Goal: Task Accomplishment & Management: Manage account settings

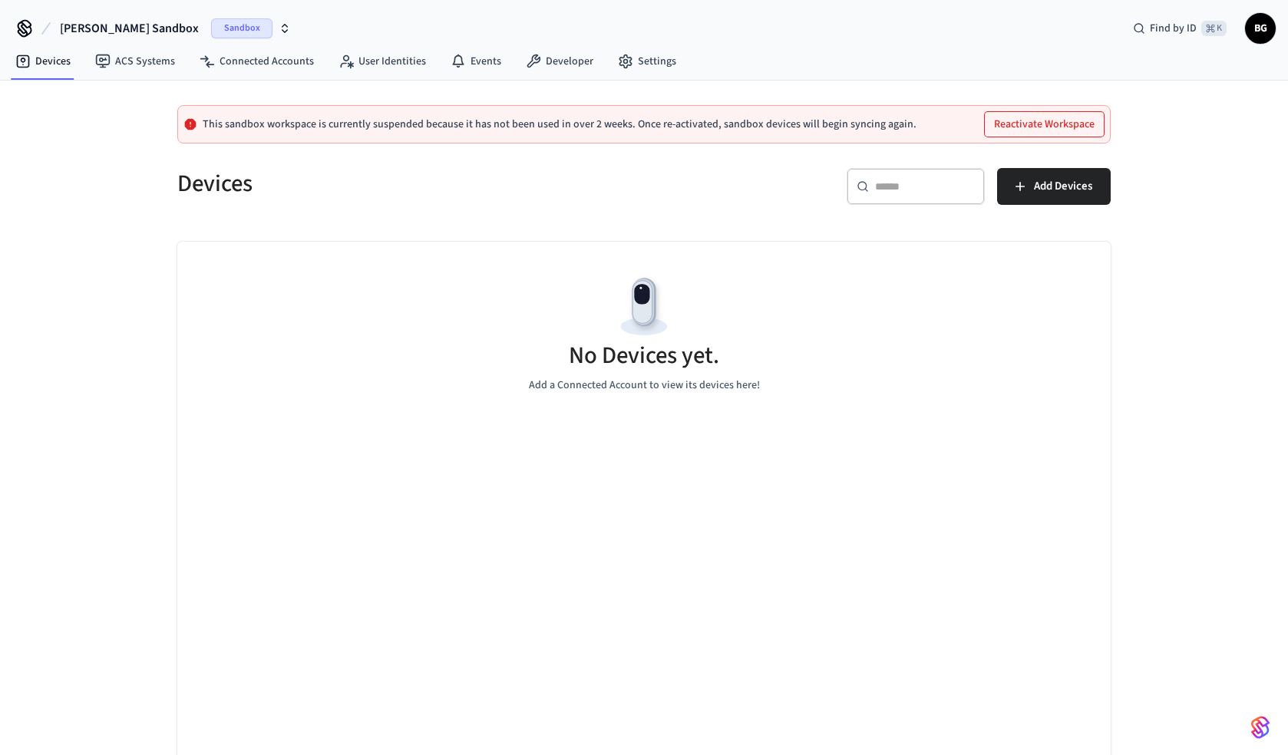
click at [279, 26] on icon "button" at bounding box center [285, 28] width 12 height 12
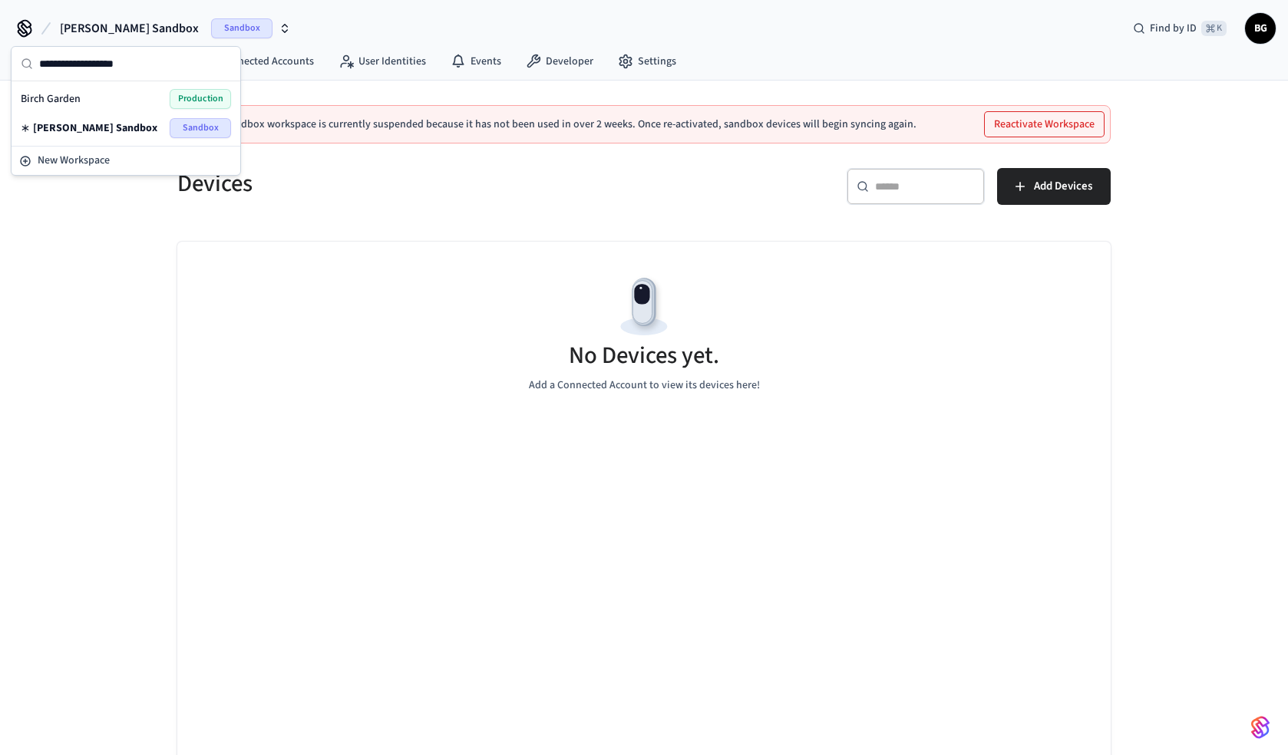
click at [115, 97] on div "Birch Garden Production" at bounding box center [126, 99] width 210 height 20
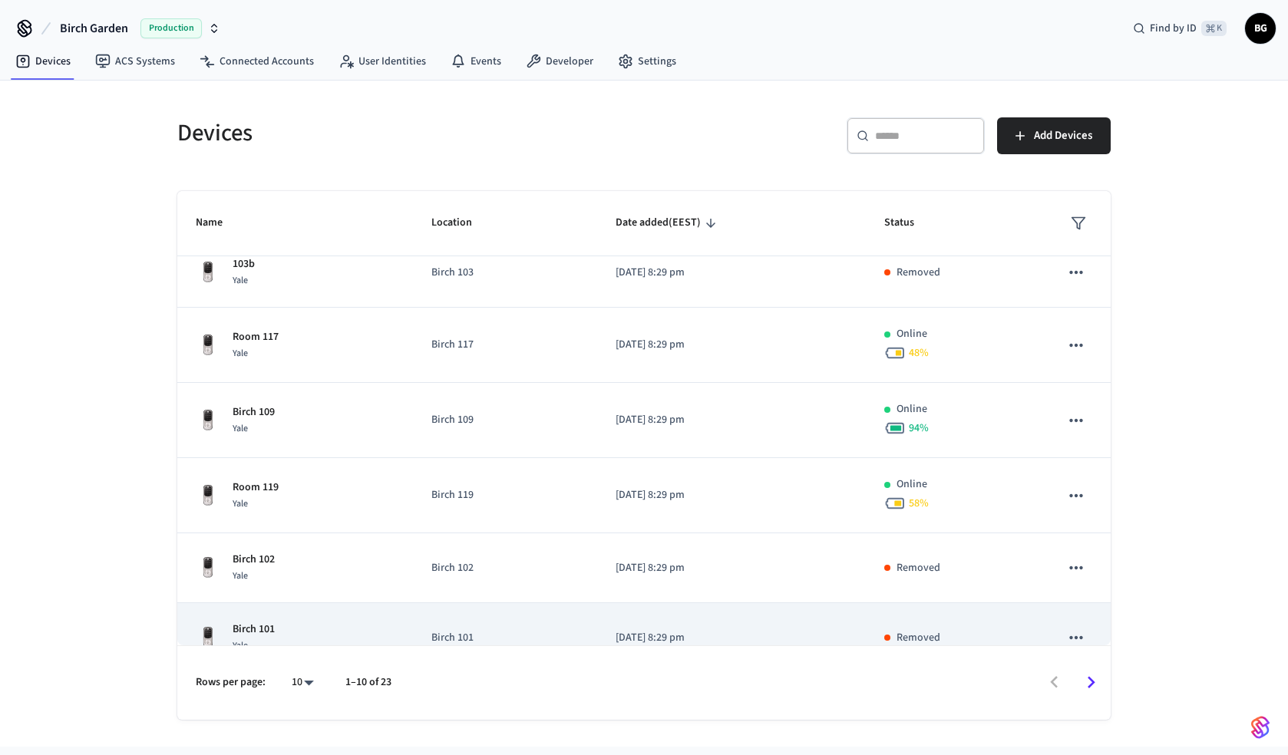
scroll to position [347, 0]
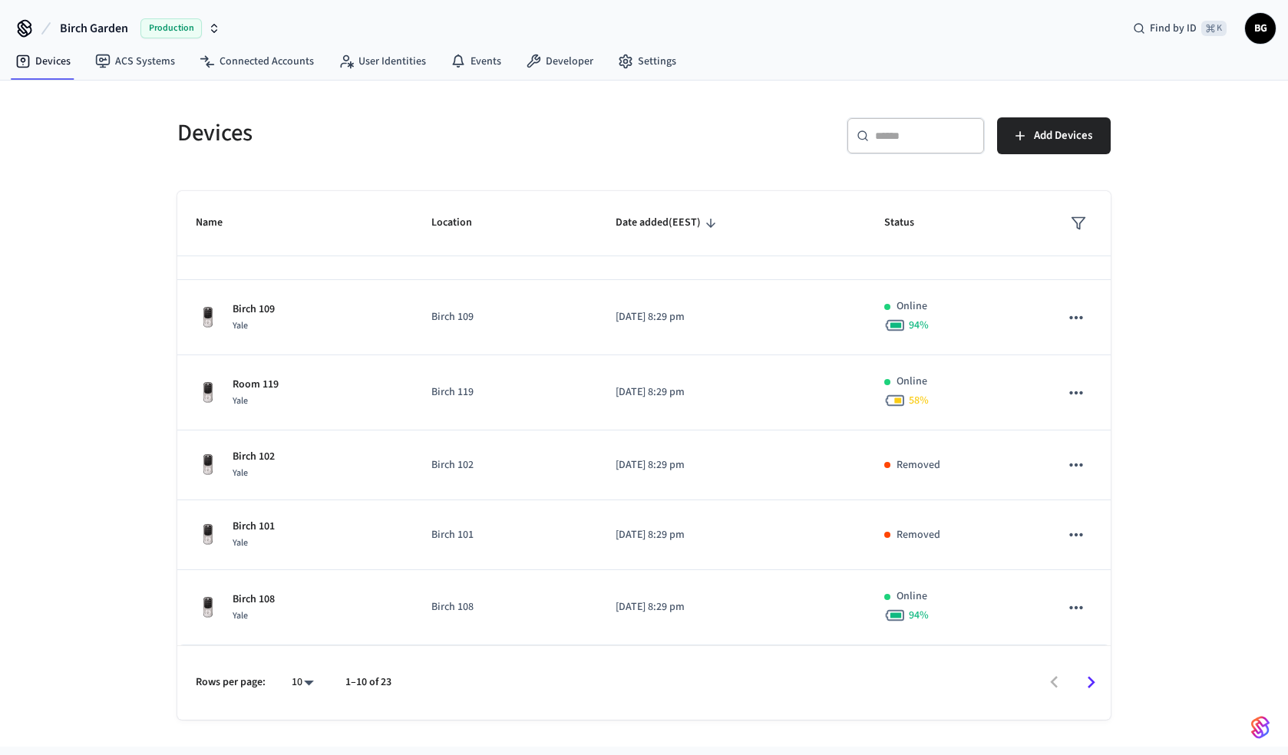
click at [302, 682] on body "Birch Garden Production Find by ID ⌘ K BG Devices ACS Systems Connected Account…" at bounding box center [644, 373] width 1288 height 747
click at [296, 636] on li "25" at bounding box center [296, 627] width 41 height 41
type input "**"
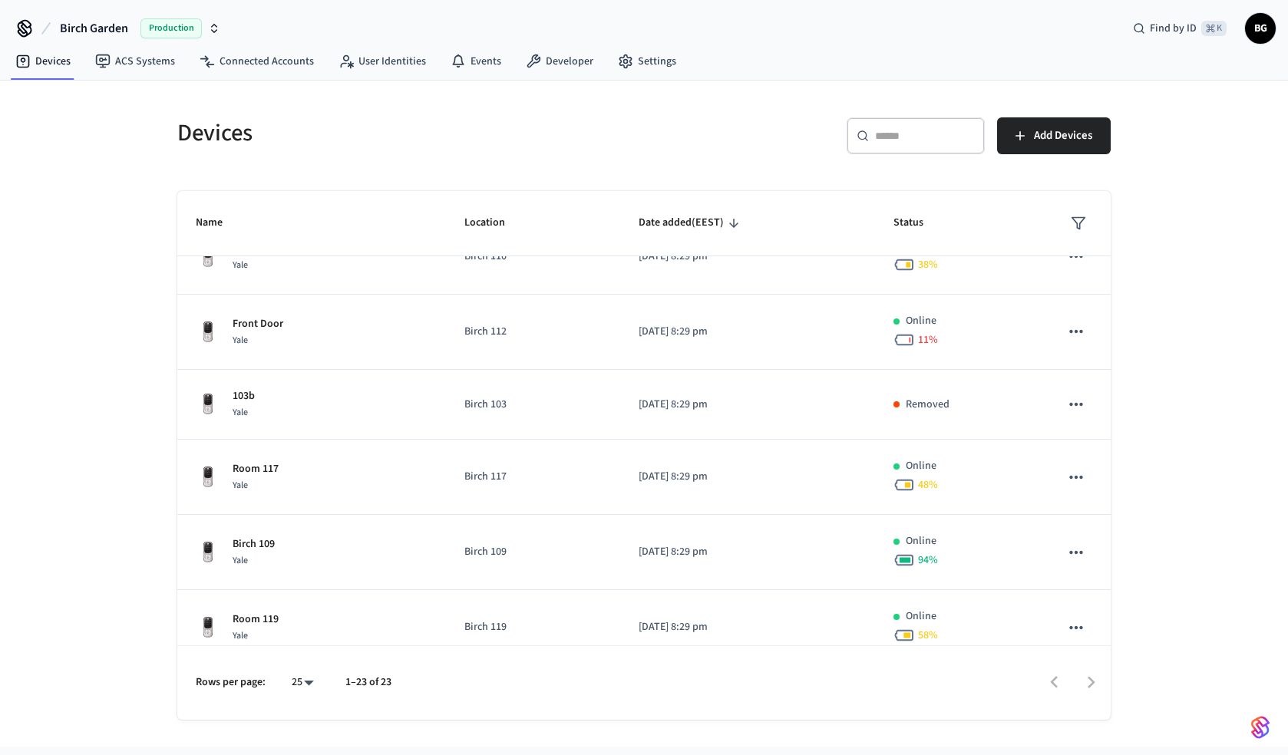
scroll to position [0, 0]
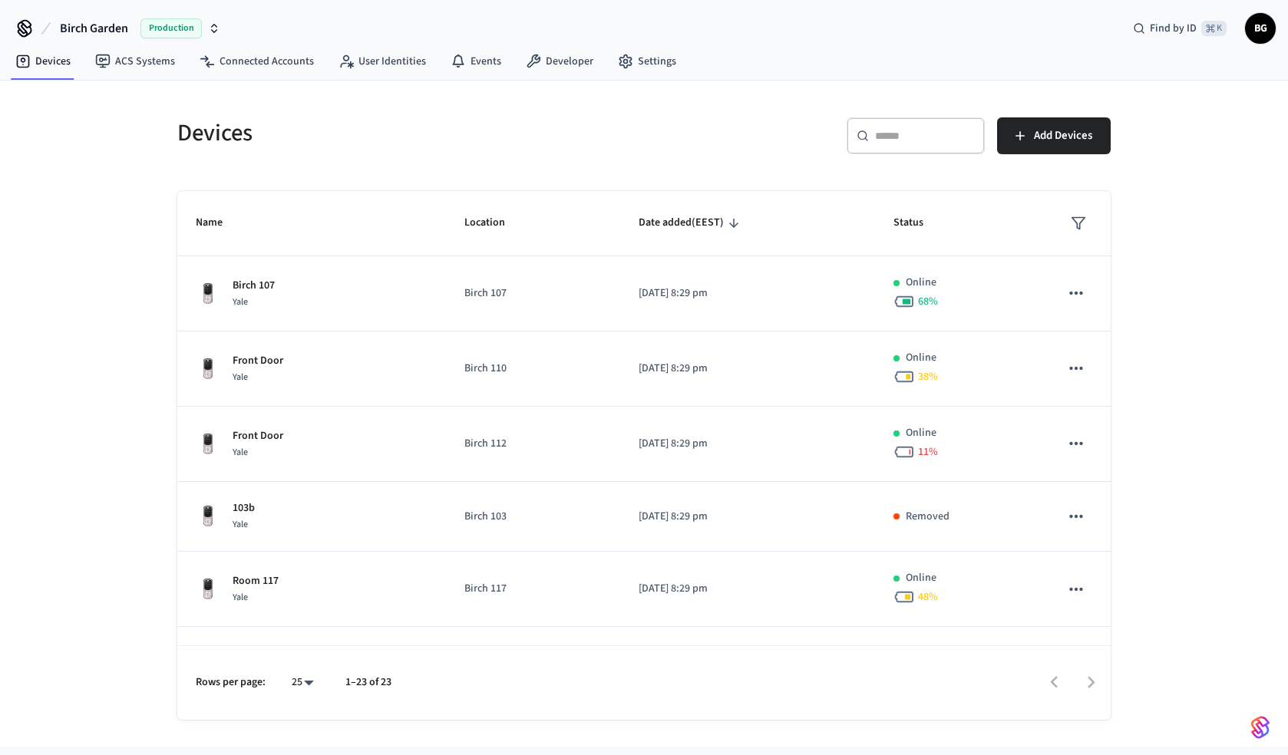
click at [903, 147] on div "​ ​" at bounding box center [916, 135] width 138 height 37
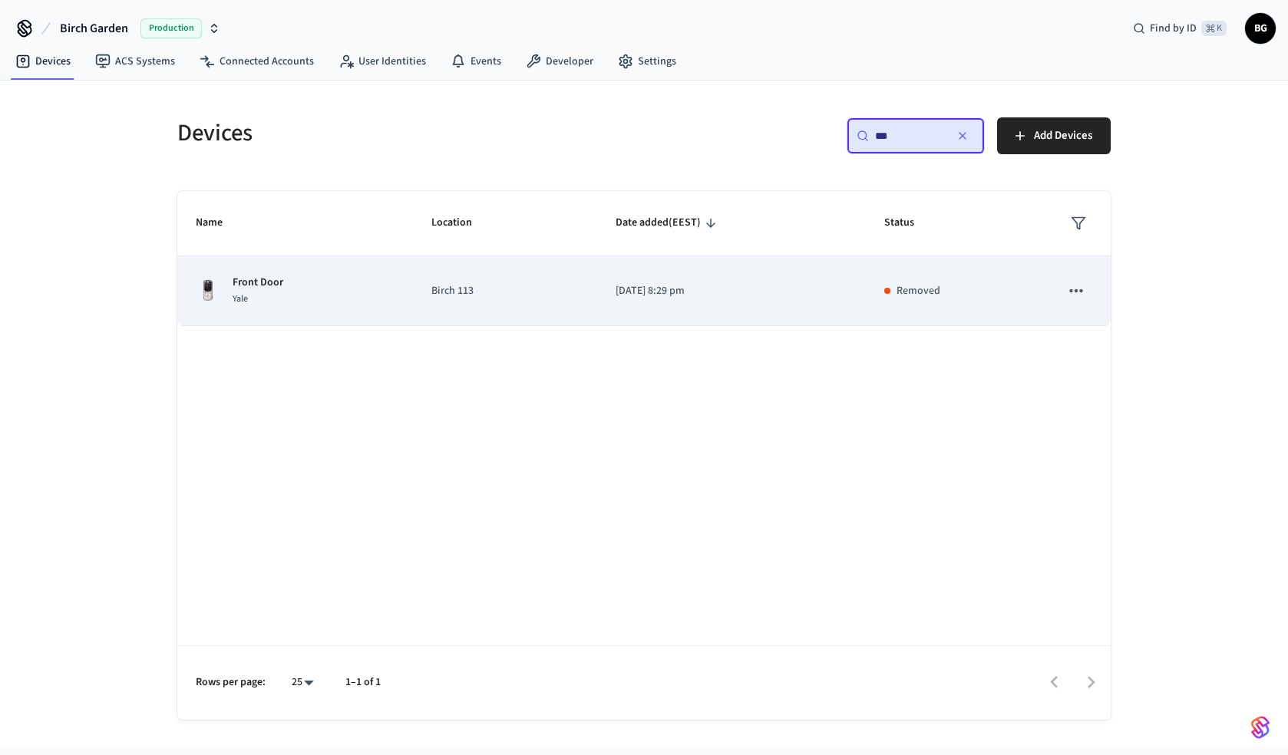
type input "***"
click at [342, 301] on div "Front Door Yale" at bounding box center [295, 291] width 199 height 32
click at [278, 279] on p "Front Door" at bounding box center [258, 283] width 51 height 16
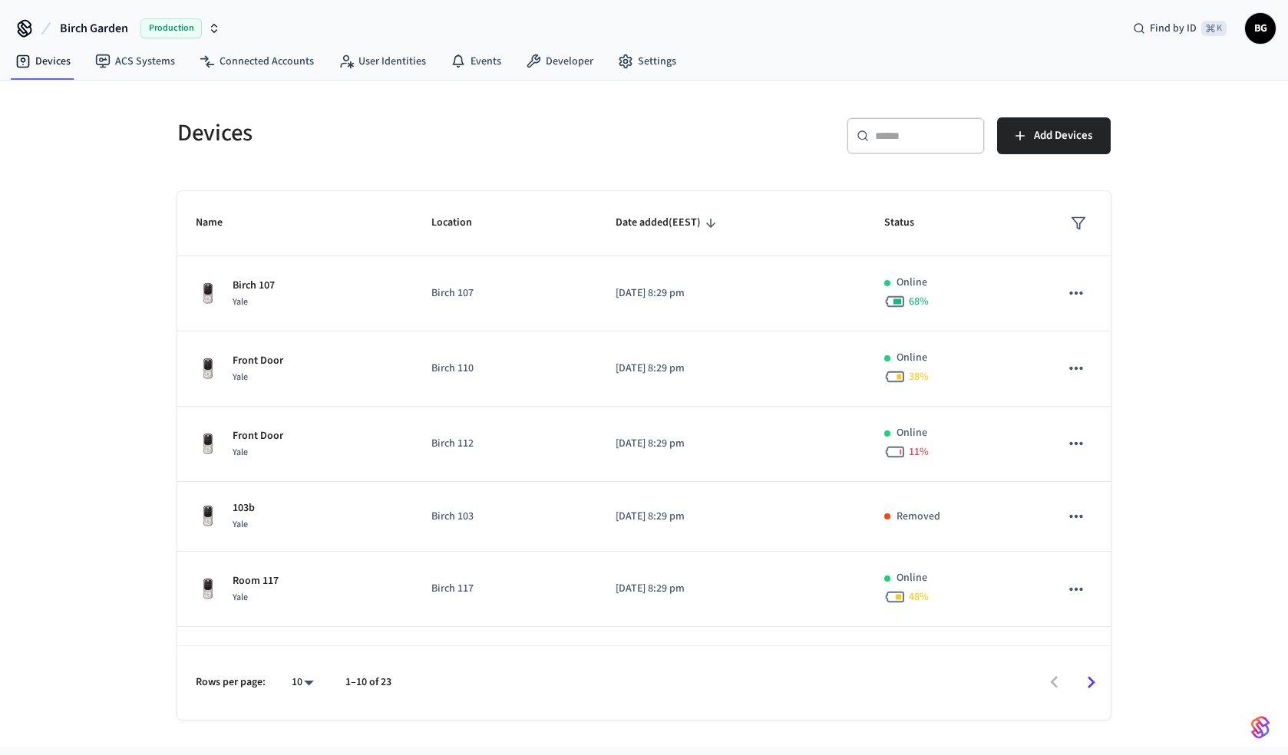
click at [885, 147] on div "​ ​" at bounding box center [916, 135] width 138 height 37
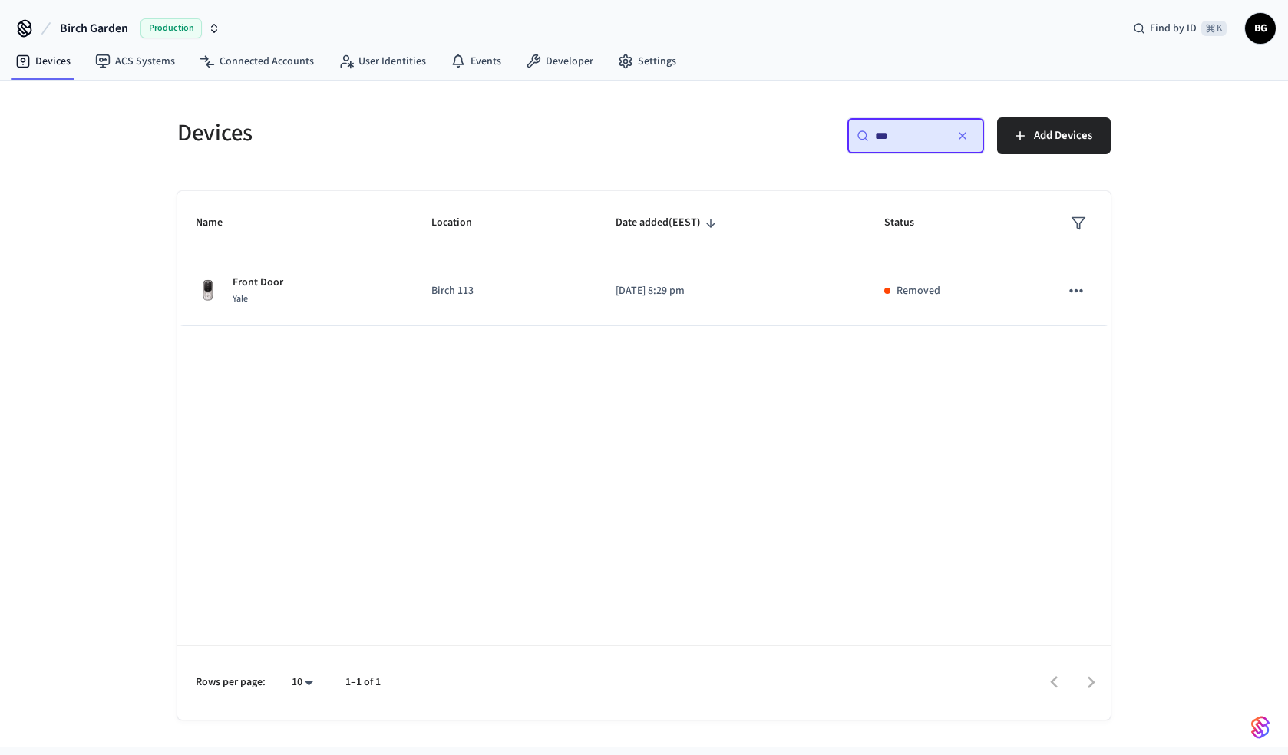
type input "***"
click at [969, 138] on button "button" at bounding box center [962, 136] width 25 height 25
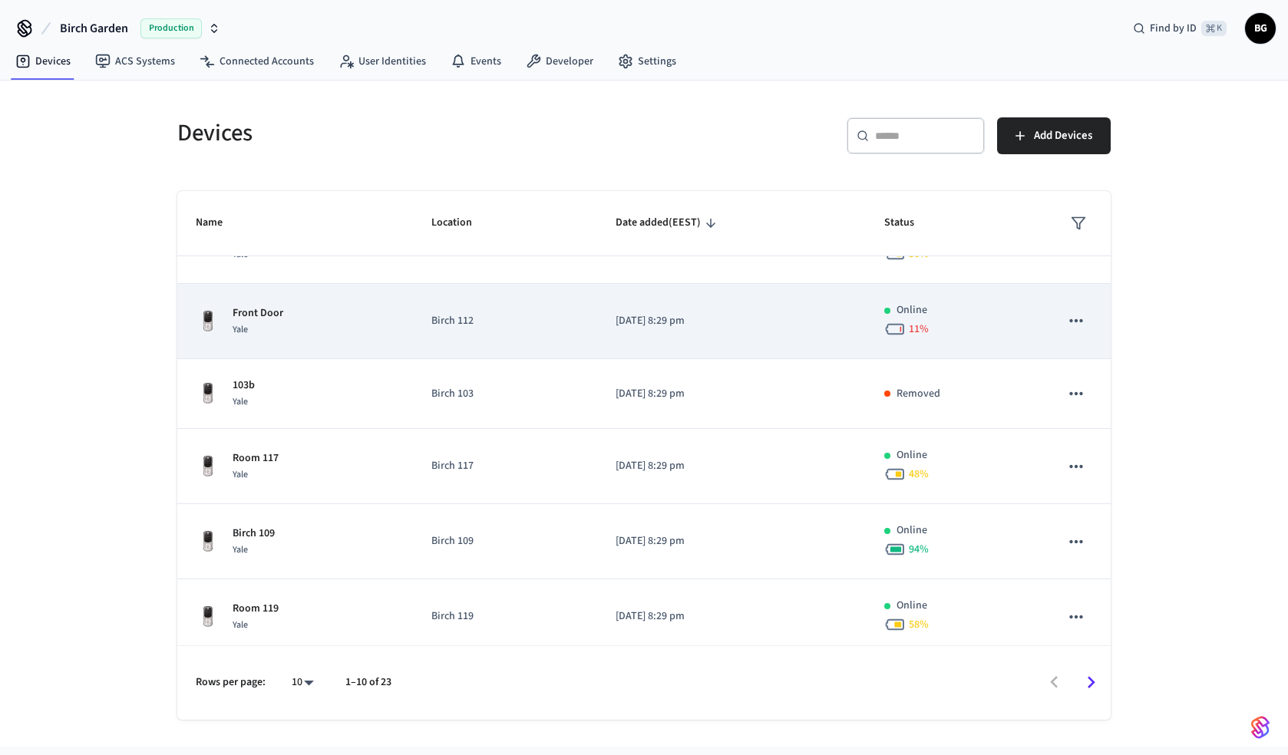
scroll to position [155, 0]
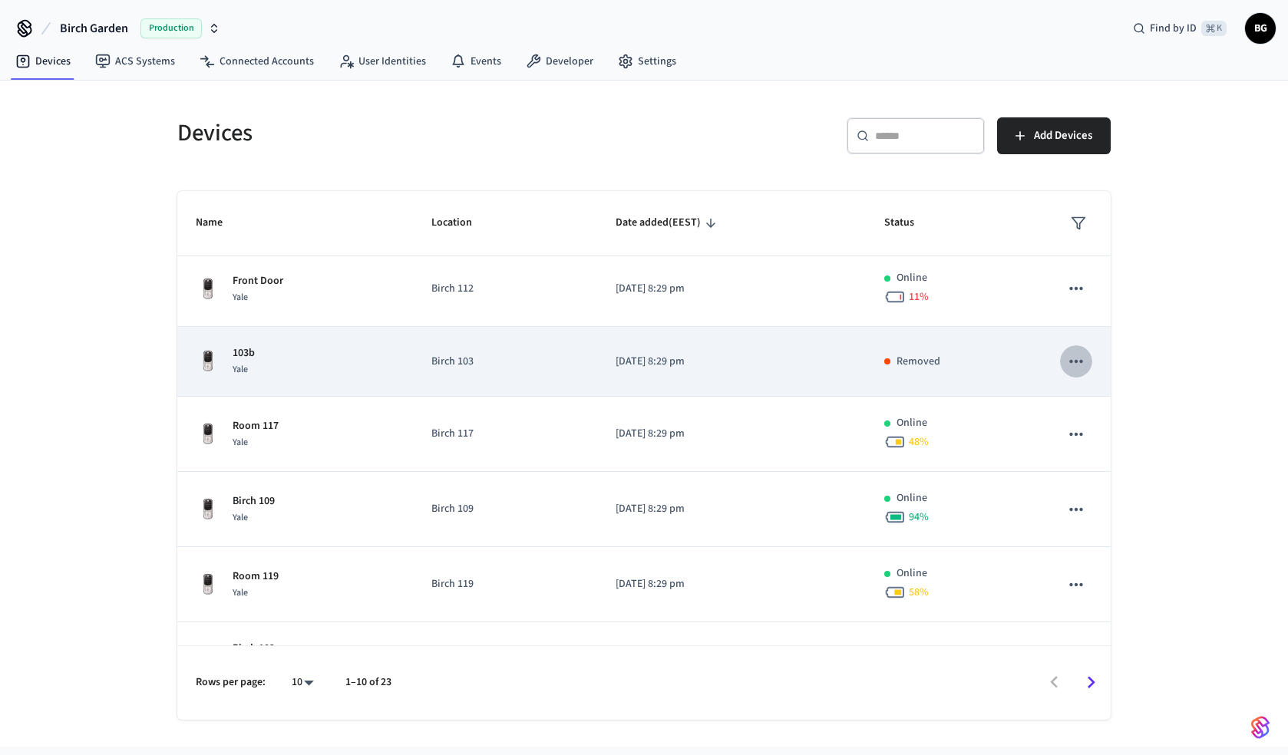
click at [1079, 360] on icon "sticky table" at bounding box center [1076, 362] width 20 height 20
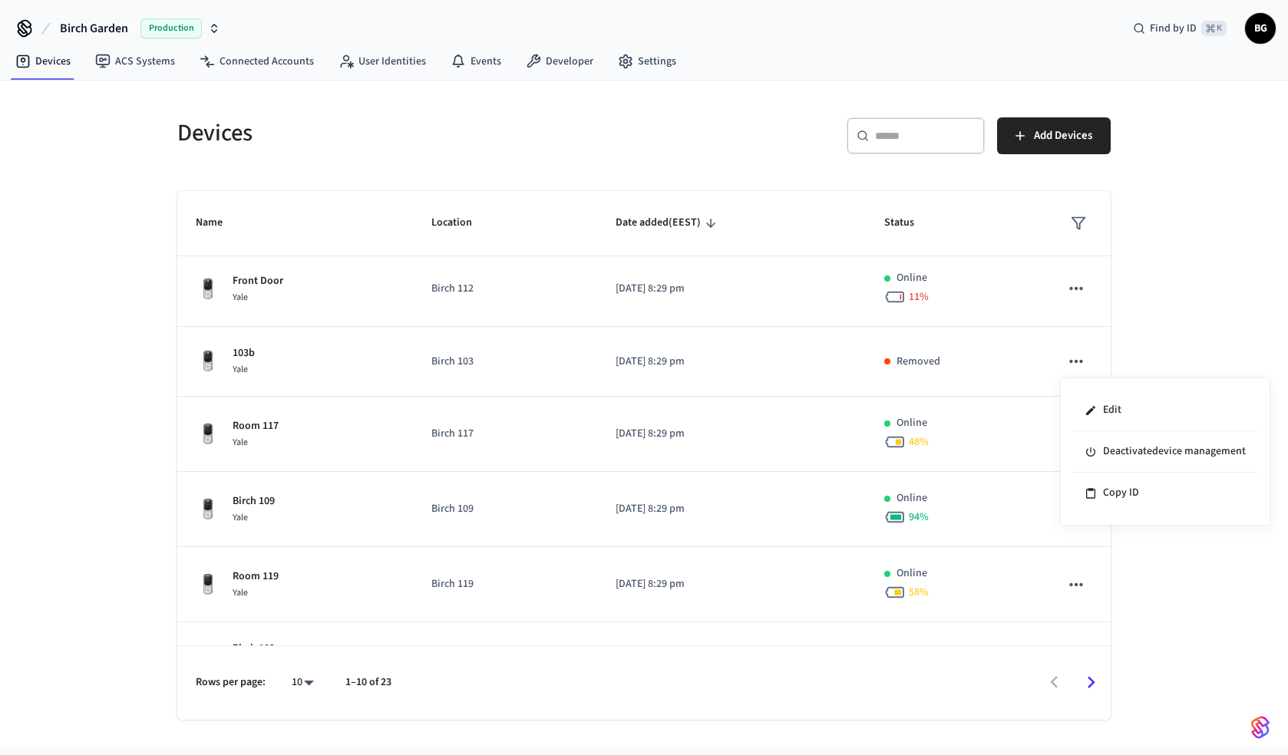
click at [1157, 339] on div at bounding box center [644, 377] width 1288 height 755
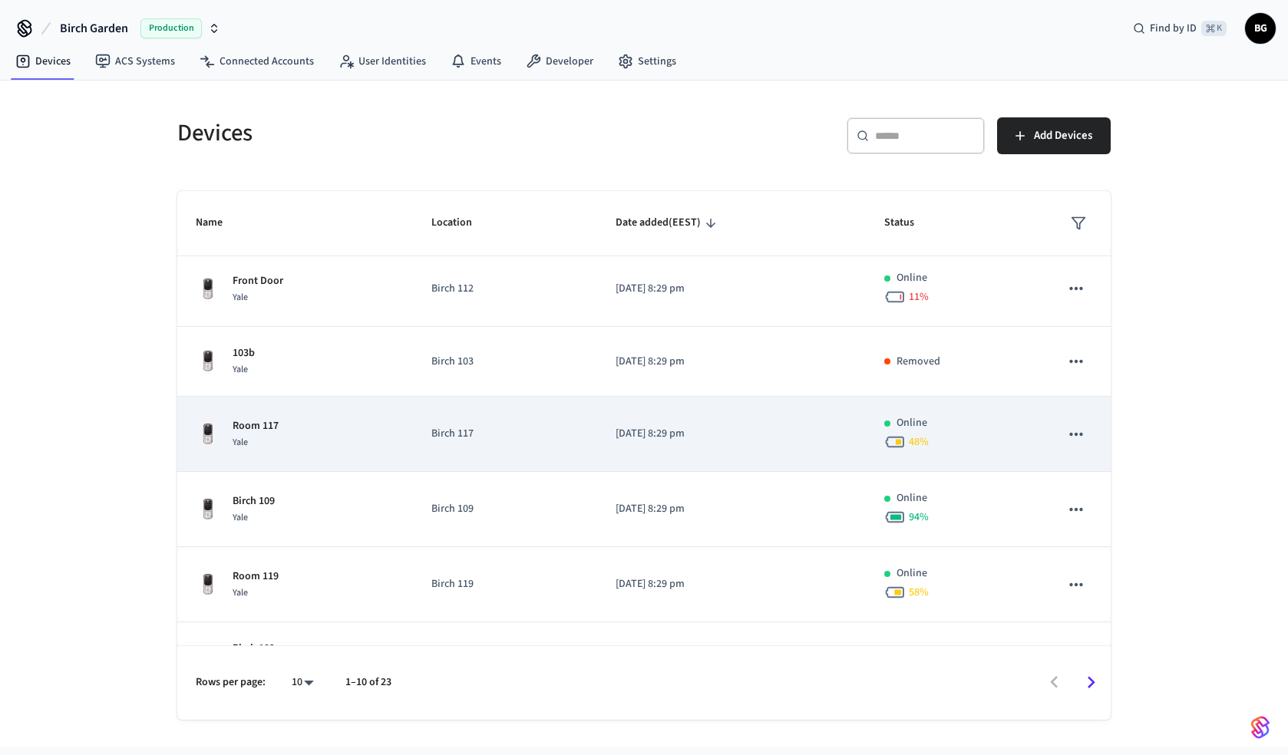
scroll to position [179, 0]
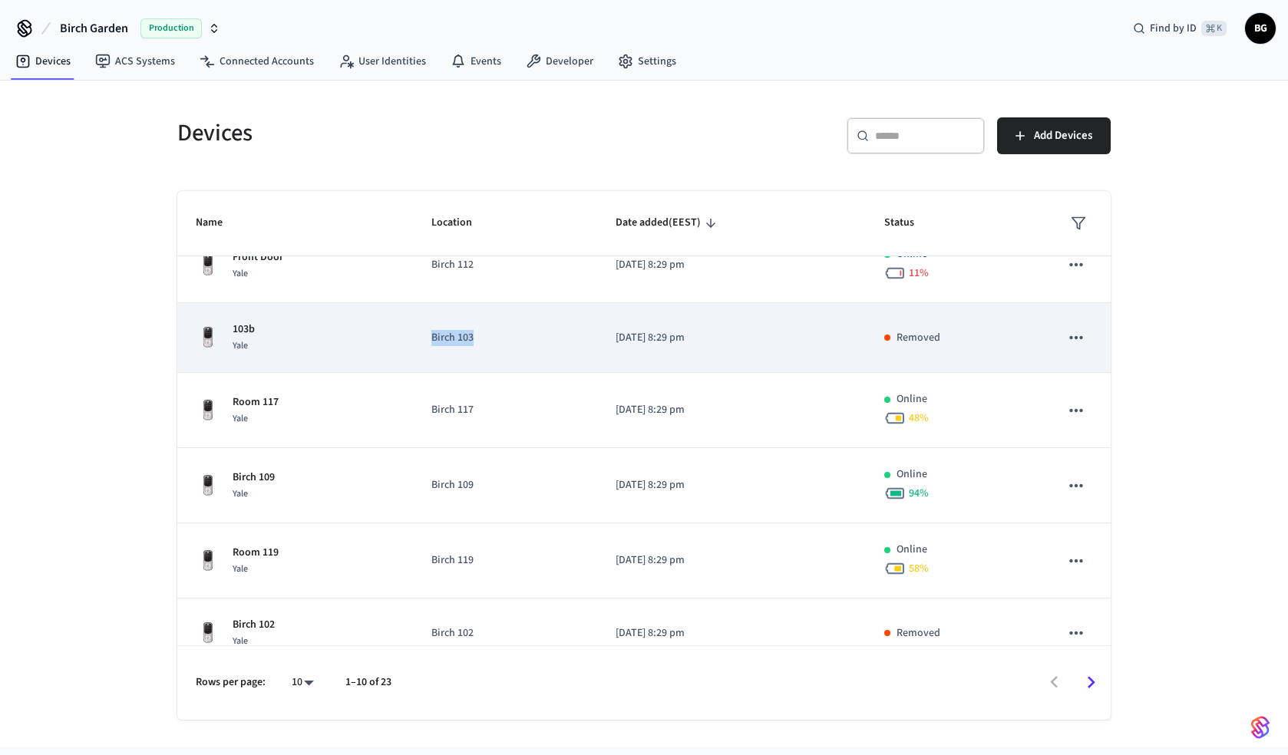
drag, startPoint x: 426, startPoint y: 339, endPoint x: 485, endPoint y: 340, distance: 59.1
click at [485, 340] on td "Birch 103" at bounding box center [505, 338] width 184 height 70
copy p "Birch 103"
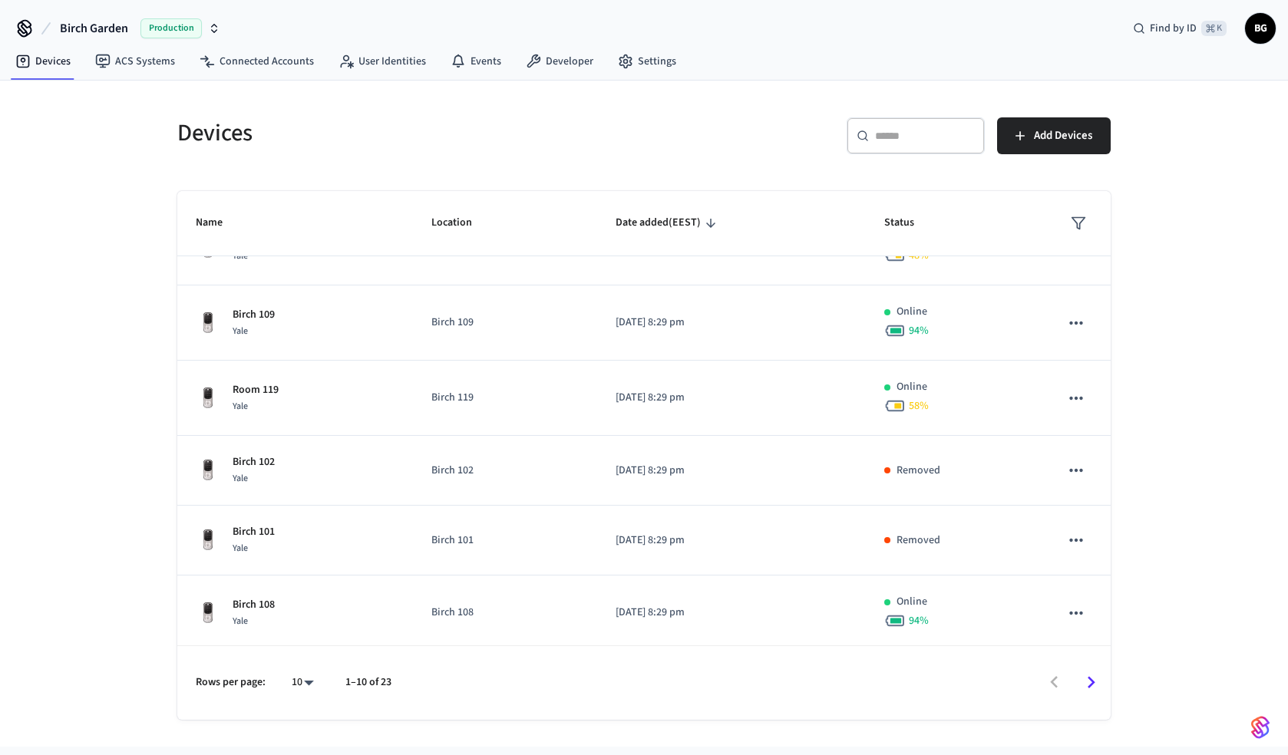
scroll to position [347, 0]
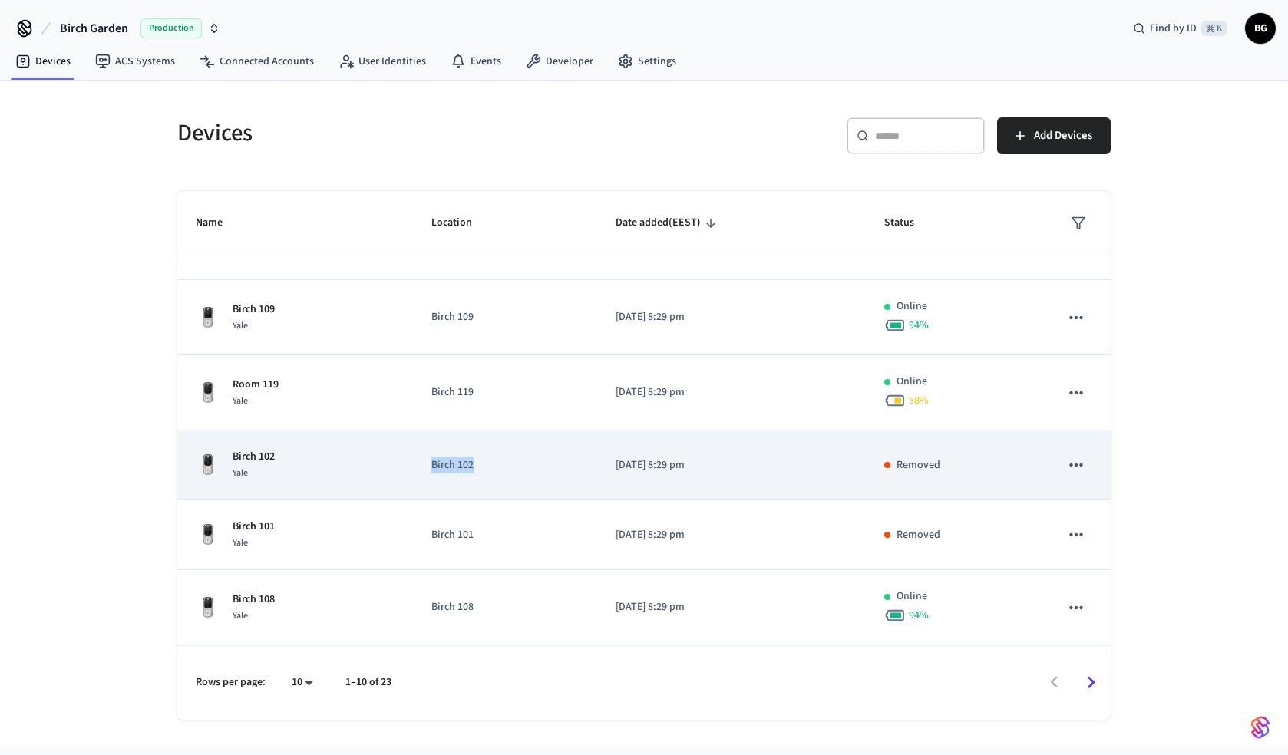
drag, startPoint x: 427, startPoint y: 462, endPoint x: 500, endPoint y: 462, distance: 72.9
click at [500, 462] on td "Birch 102" at bounding box center [505, 466] width 184 height 70
copy p "Birch 102"
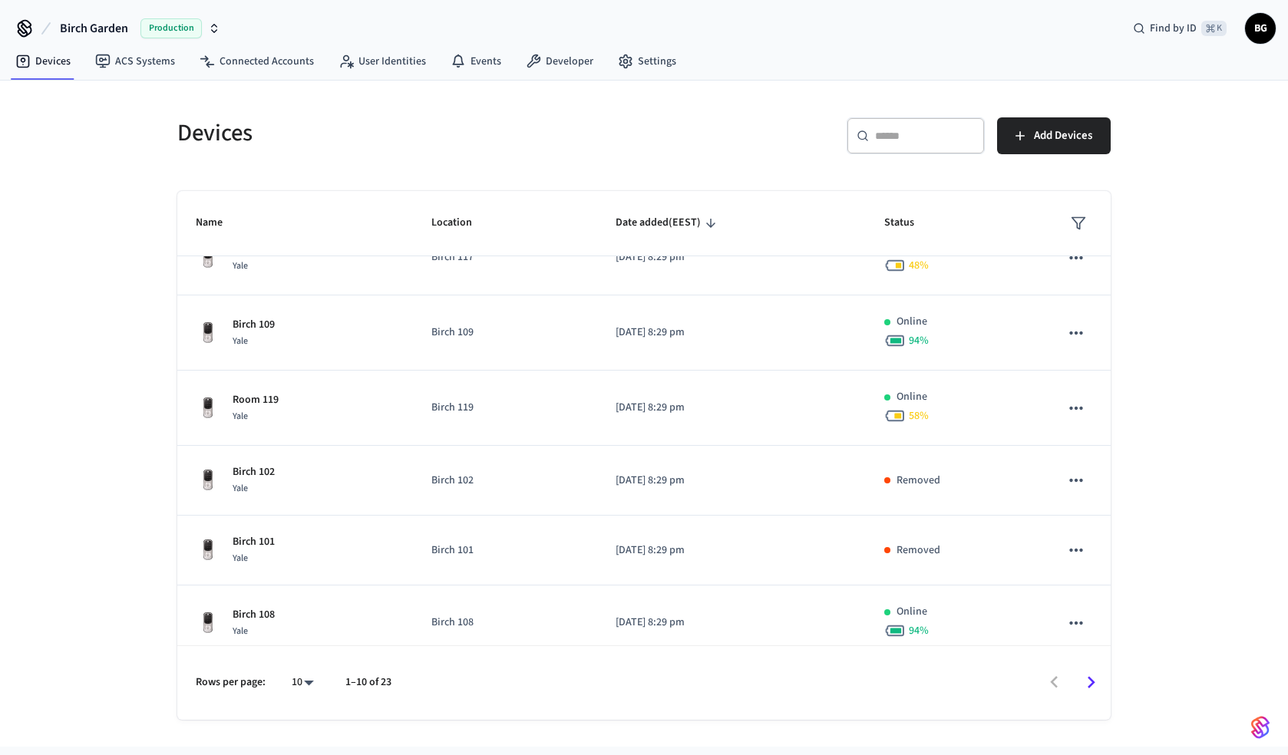
scroll to position [342, 0]
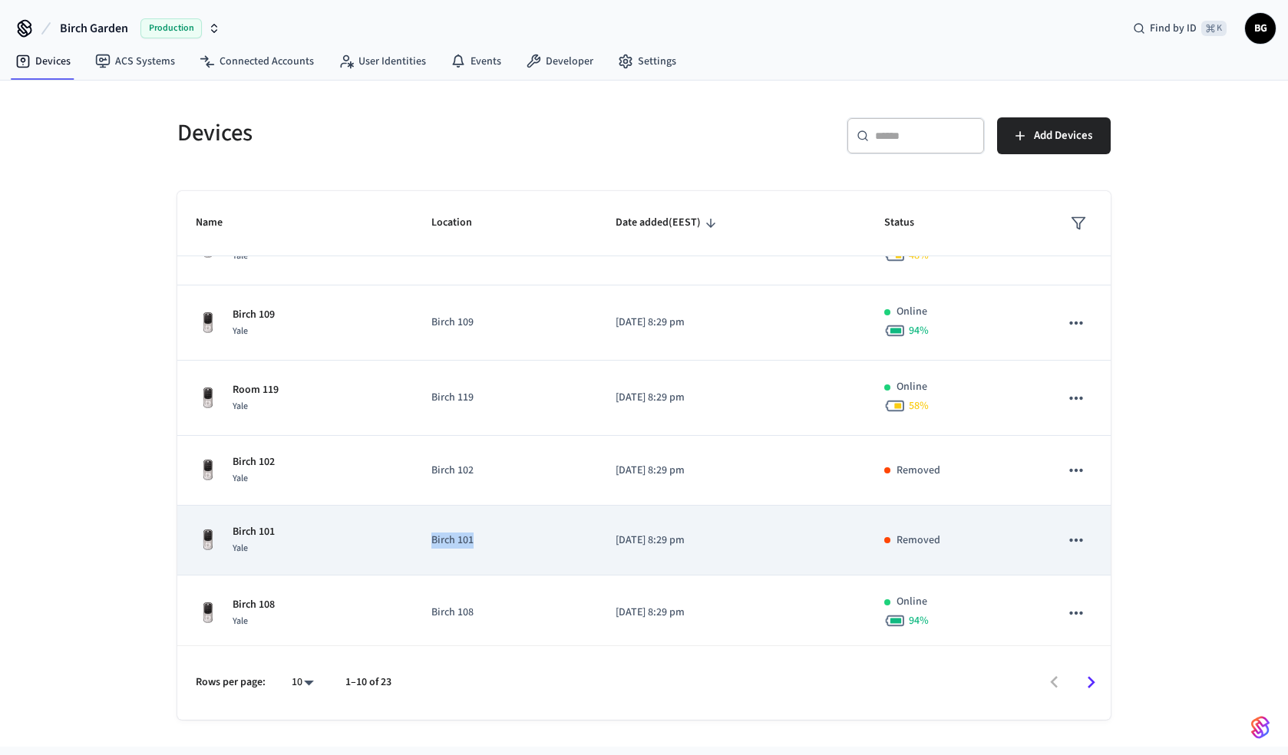
copy p "Birch 101"
drag, startPoint x: 492, startPoint y: 542, endPoint x: 423, endPoint y: 543, distance: 69.1
click at [423, 543] on td "Birch 101" at bounding box center [505, 541] width 184 height 70
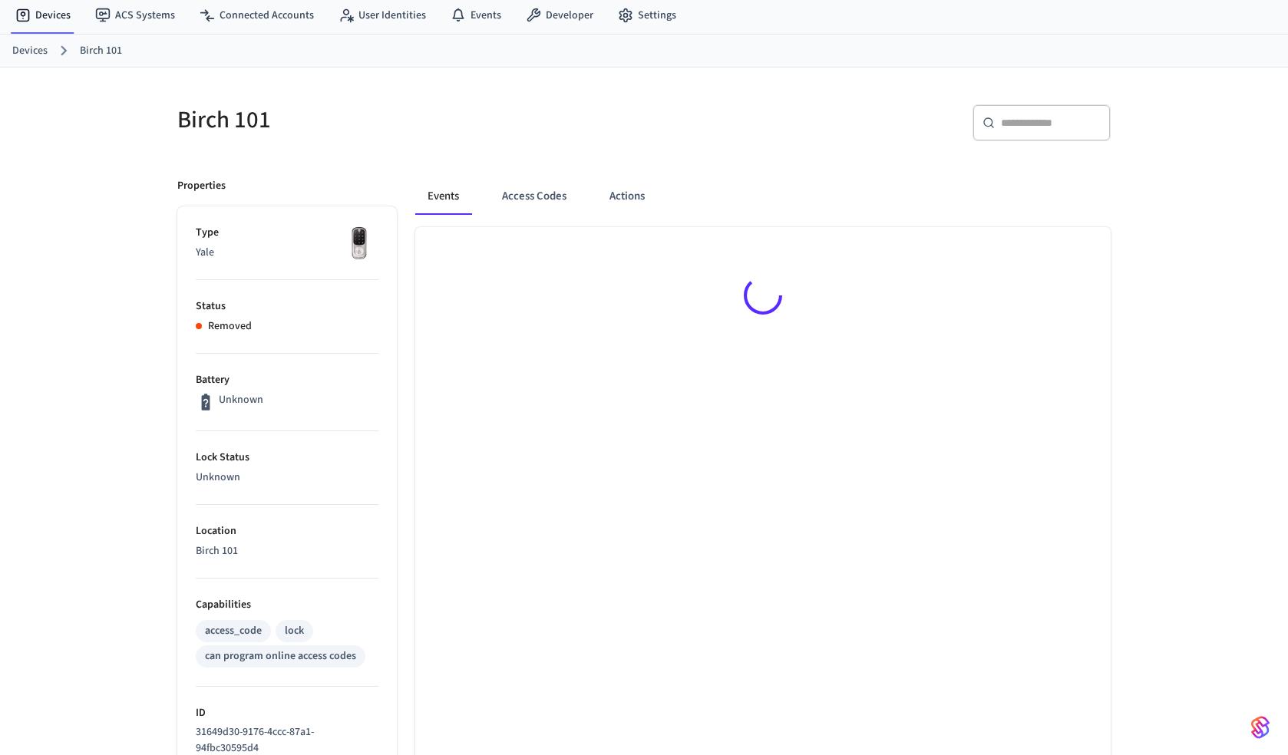
scroll to position [62, 0]
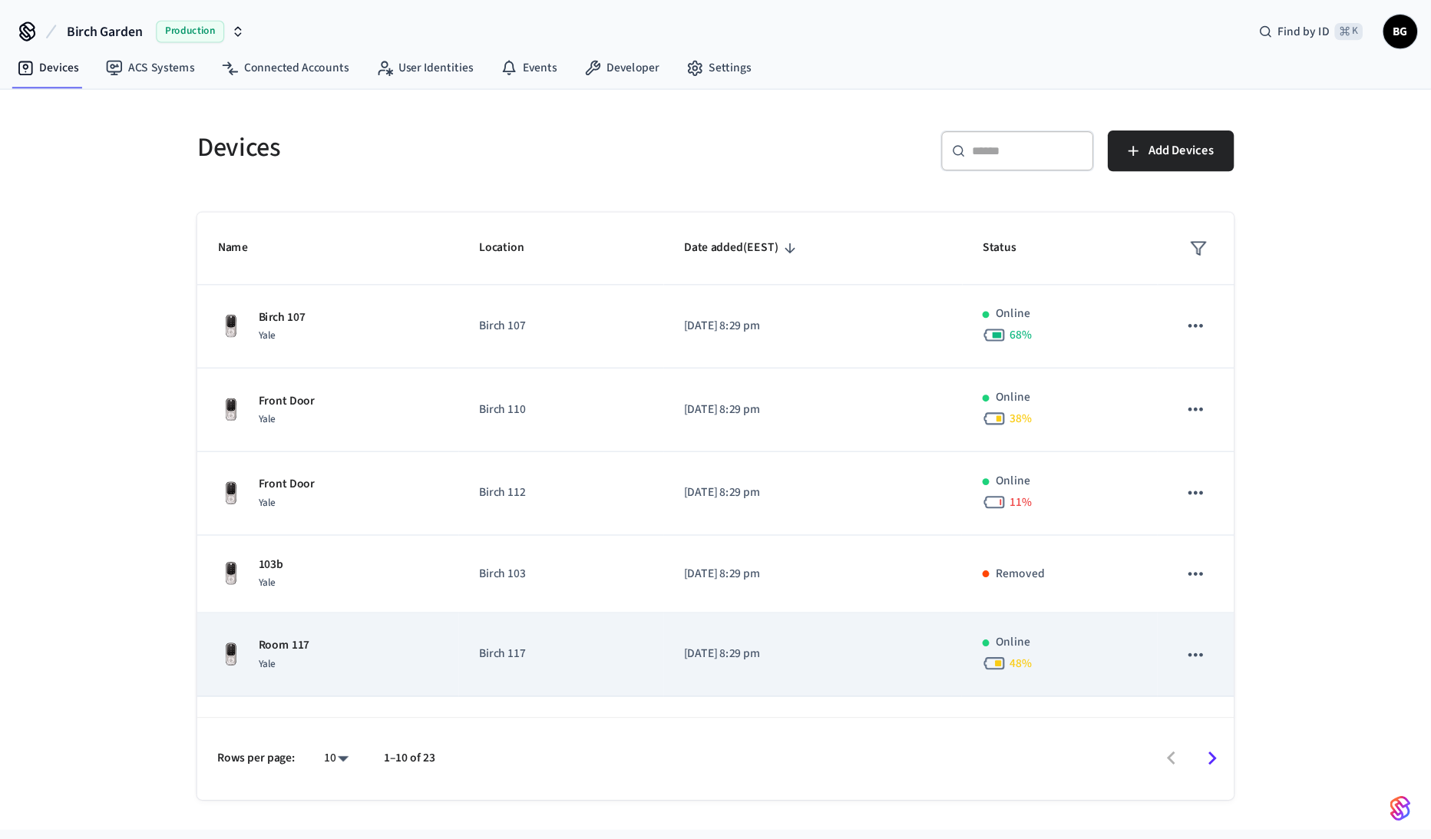
scroll to position [347, 0]
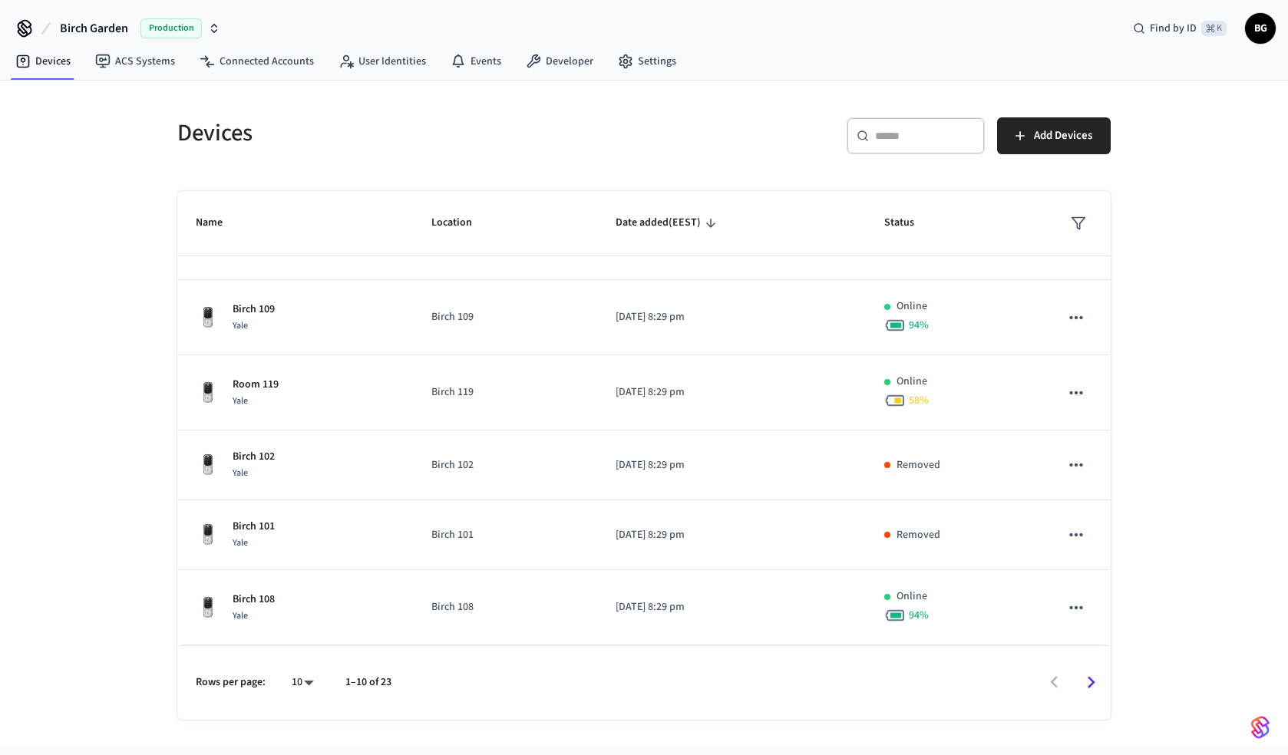
click at [1091, 681] on icon "Go to next page" at bounding box center [1092, 683] width 8 height 12
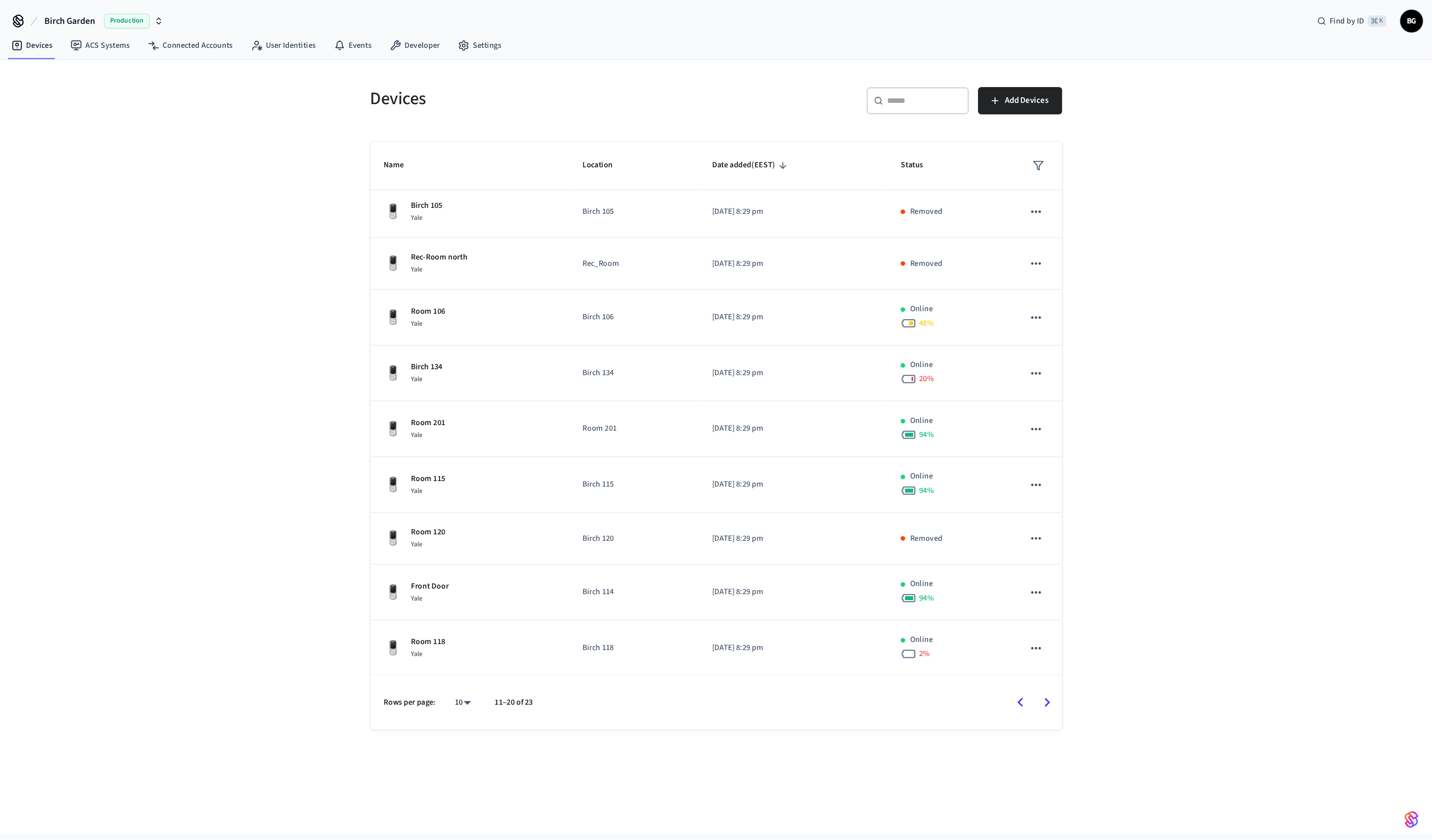
scroll to position [0, 0]
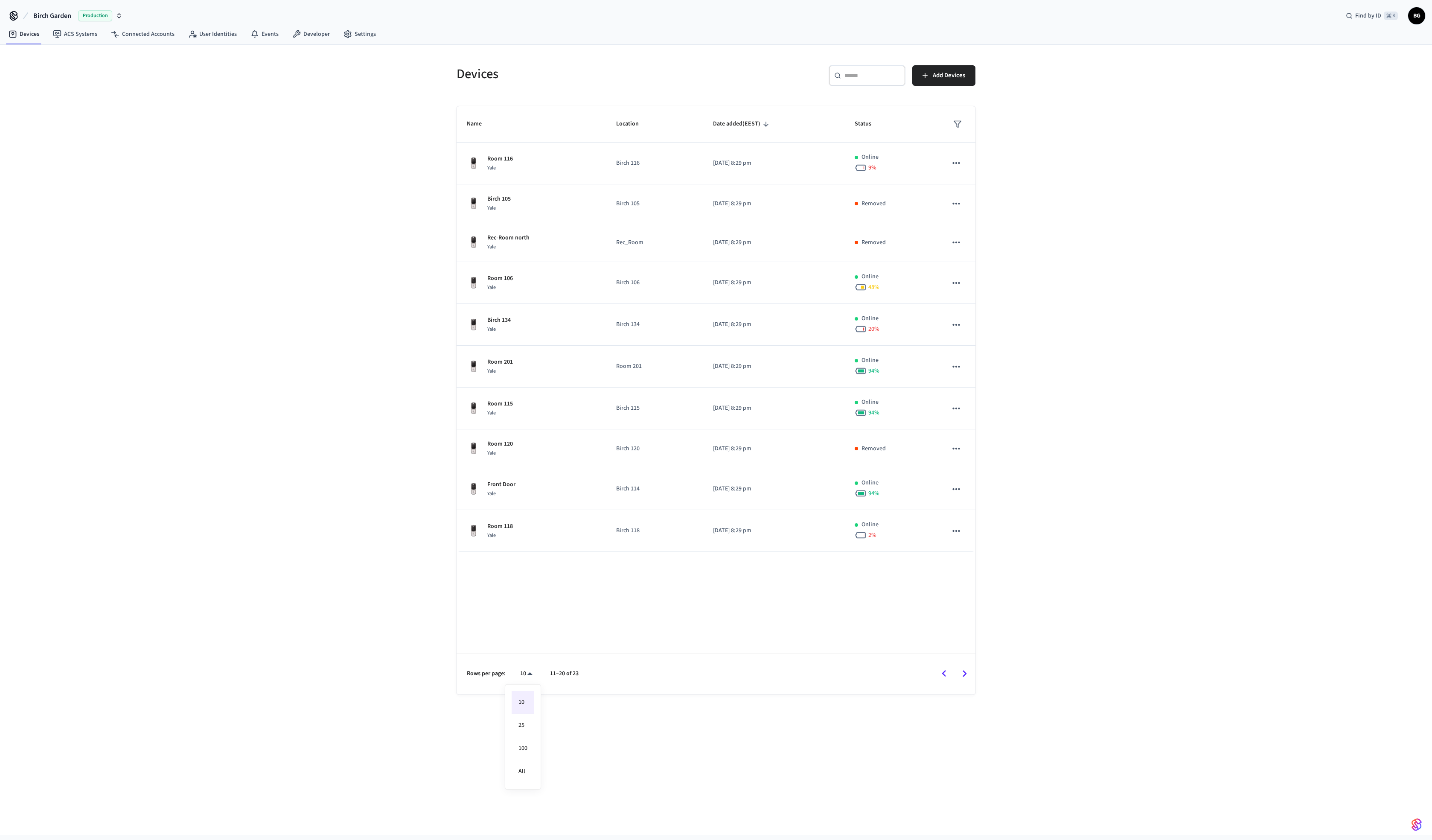
click at [529, 420] on body "Birch Garden Production Find by ID ⌘ K BG Devices ACS Systems Connected Account…" at bounding box center [716, 417] width 1432 height 835
click at [526, 420] on li "25" at bounding box center [523, 725] width 23 height 23
type input "**"
click at [715, 123] on span "Status" at bounding box center [868, 124] width 28 height 13
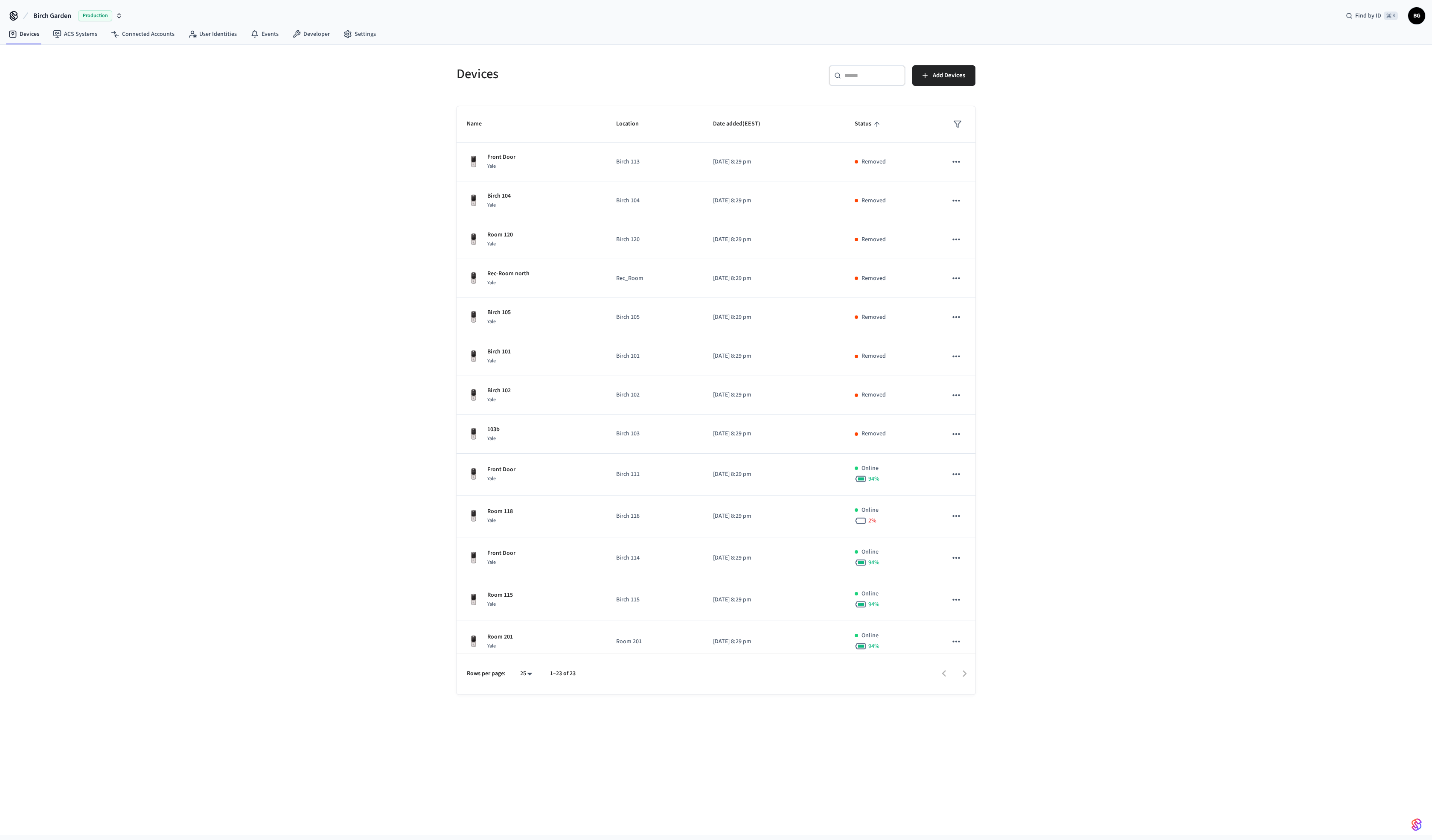
click at [715, 420] on div at bounding box center [779, 674] width 390 height 20
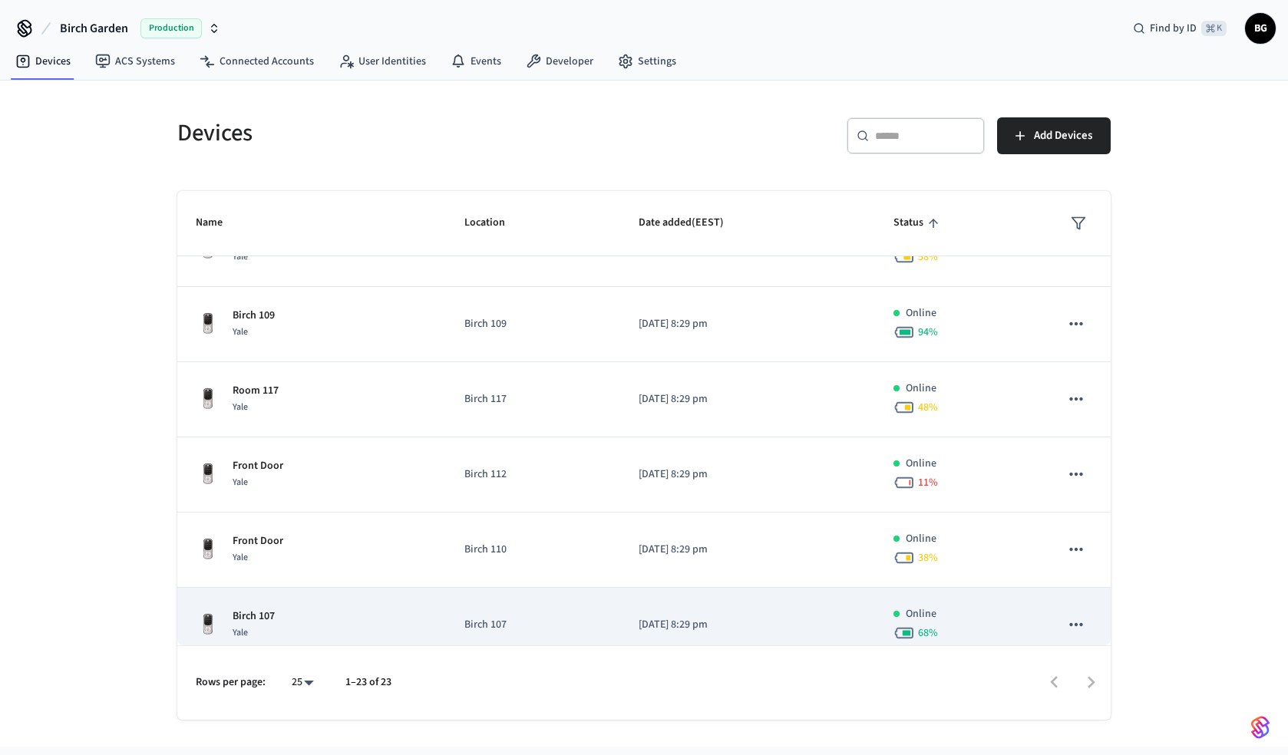
scroll to position [1299, 0]
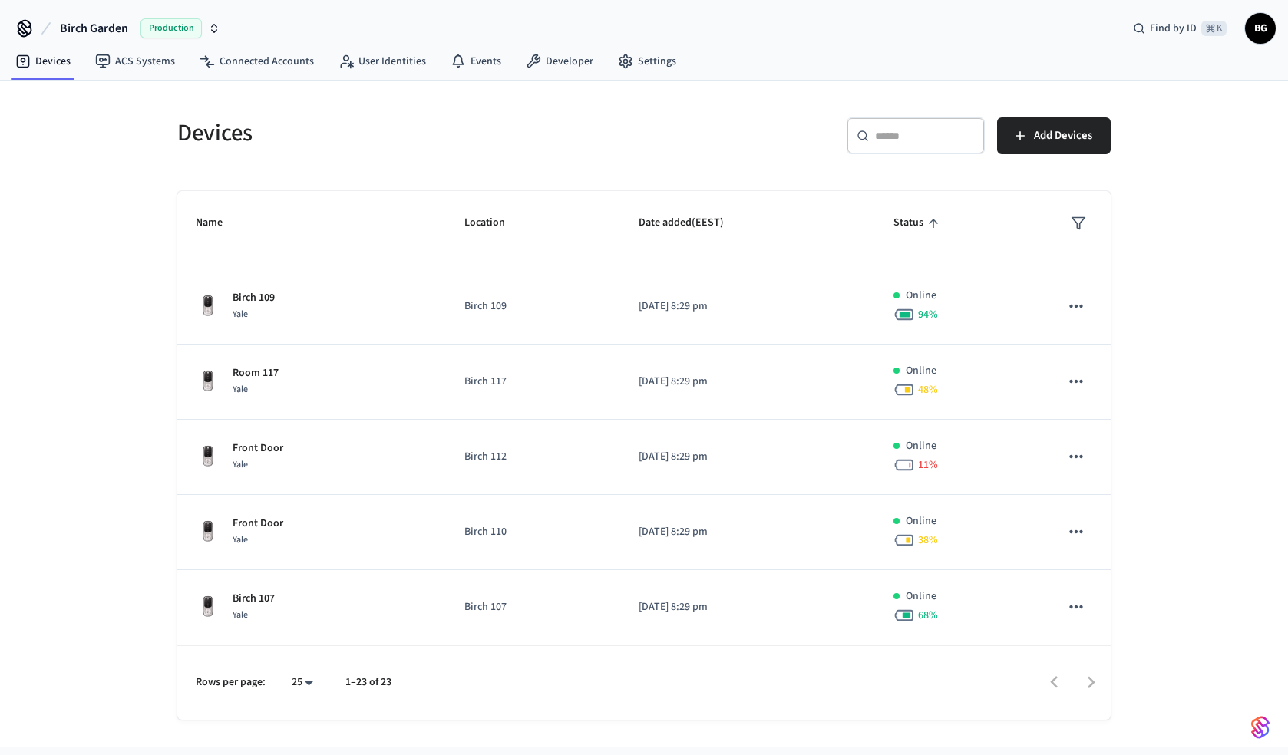
click at [933, 224] on icon "sticky table" at bounding box center [933, 223] width 14 height 14
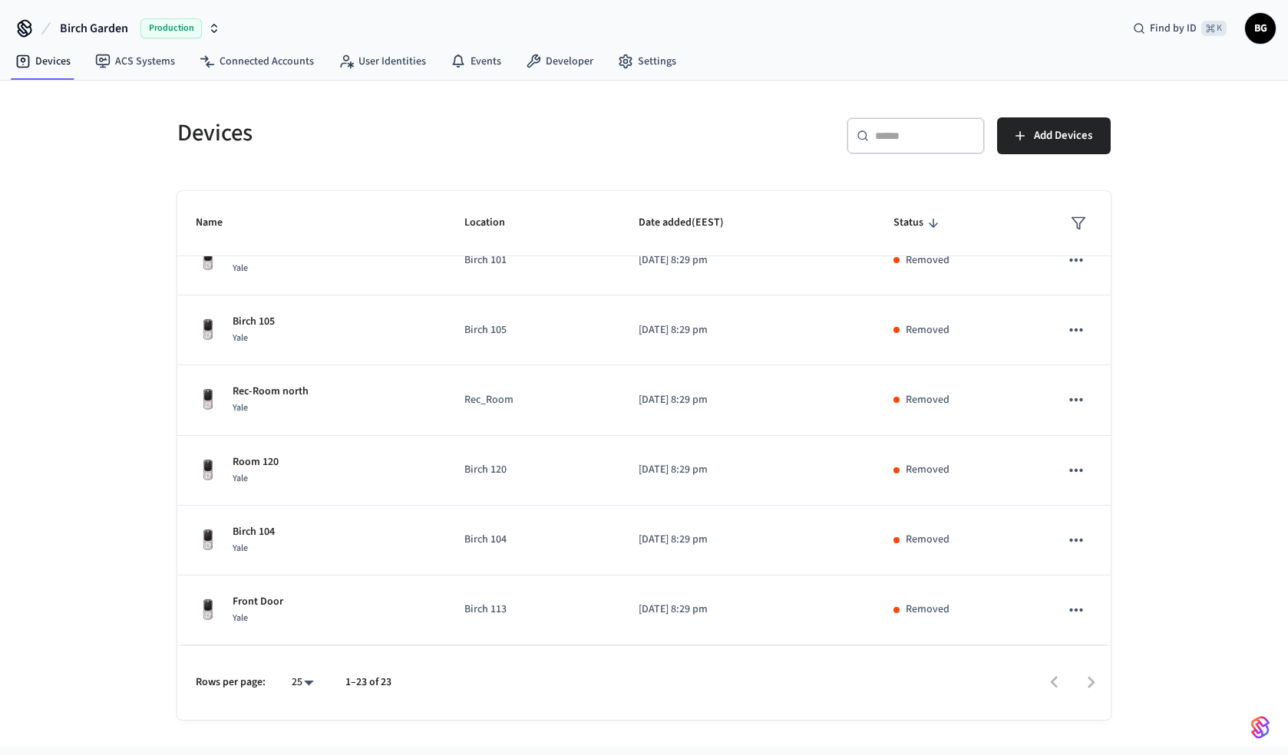
scroll to position [0, 0]
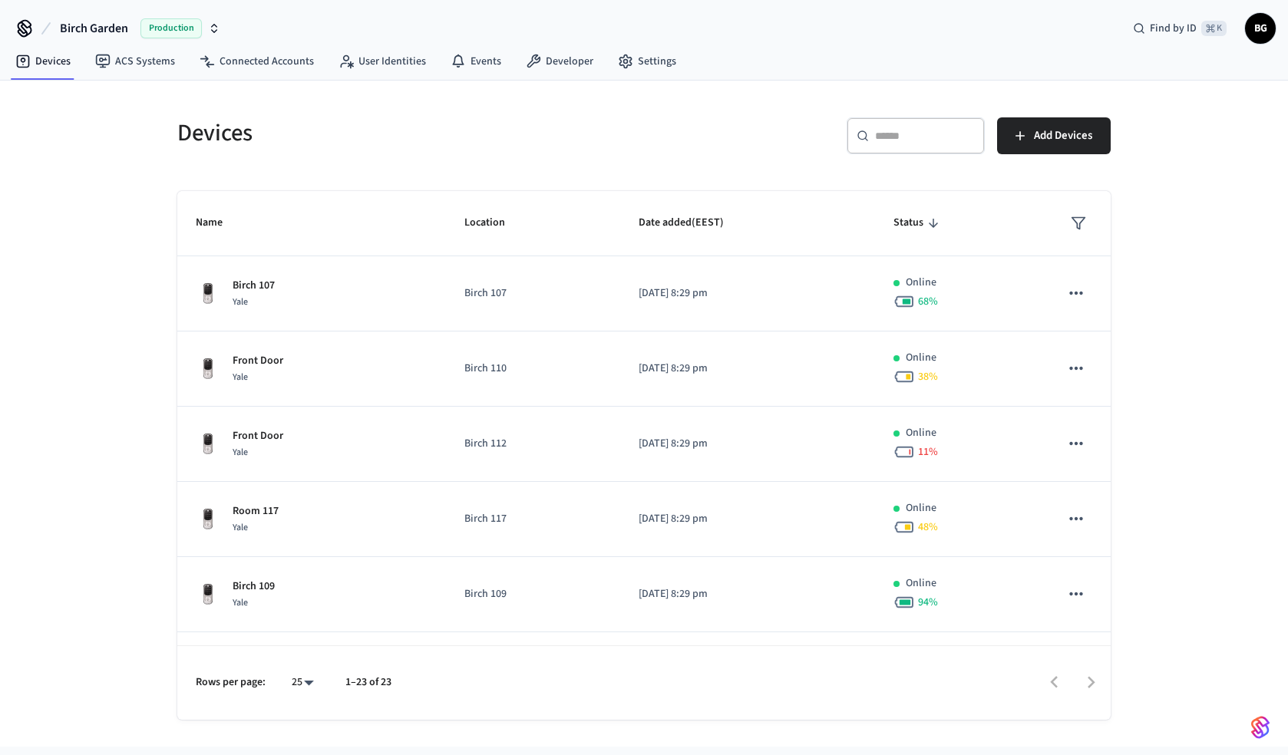
click at [935, 219] on icon "sticky table" at bounding box center [933, 223] width 14 height 14
